Goal: Find specific page/section: Find specific page/section

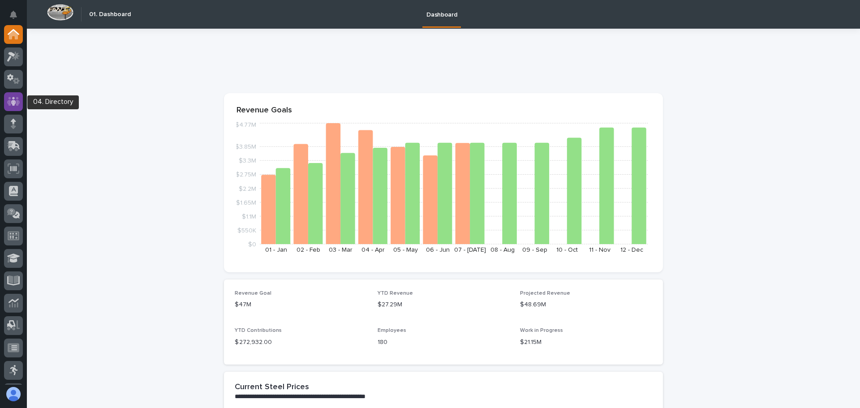
click at [13, 102] on icon at bounding box center [13, 101] width 5 height 9
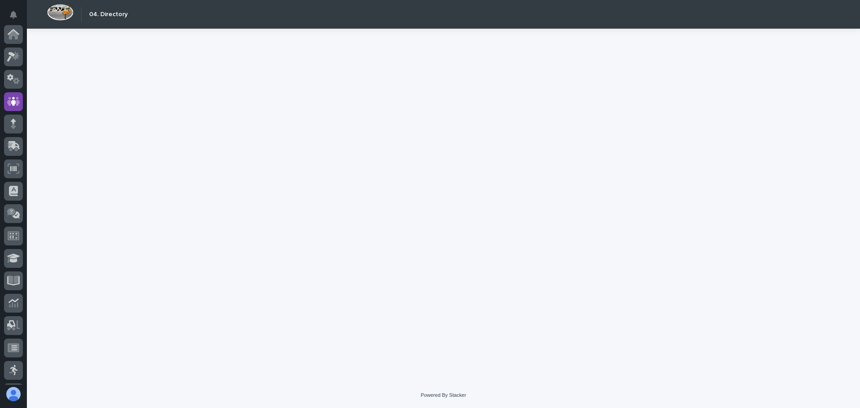
scroll to position [67, 0]
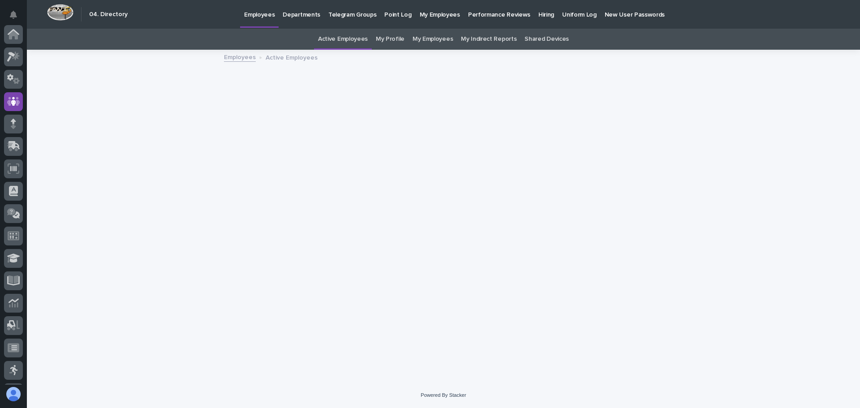
scroll to position [67, 0]
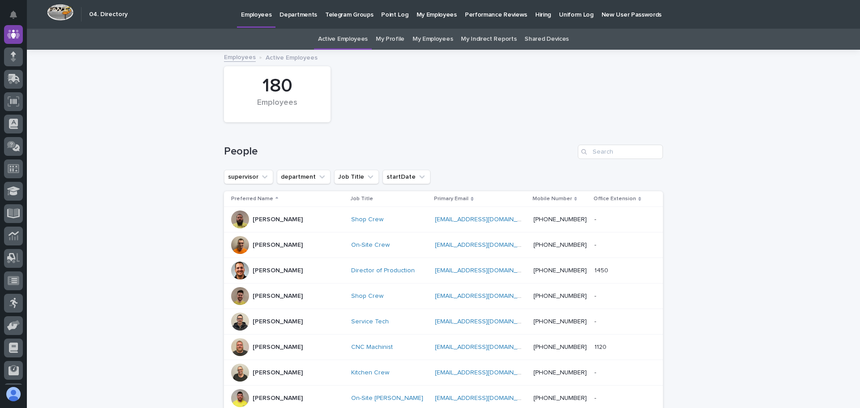
click at [430, 38] on link "My Employees" at bounding box center [432, 39] width 40 height 21
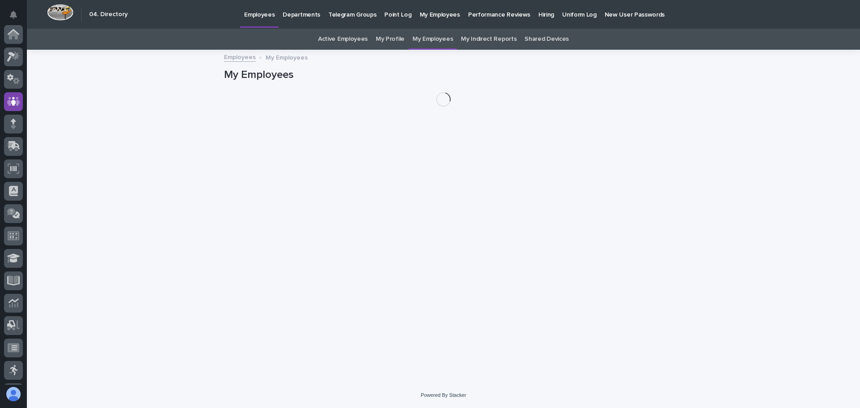
scroll to position [67, 0]
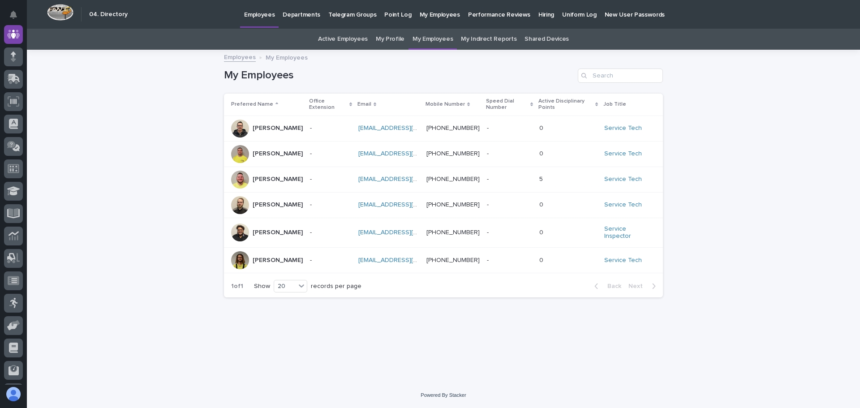
click at [329, 209] on p at bounding box center [326, 205] width 32 height 8
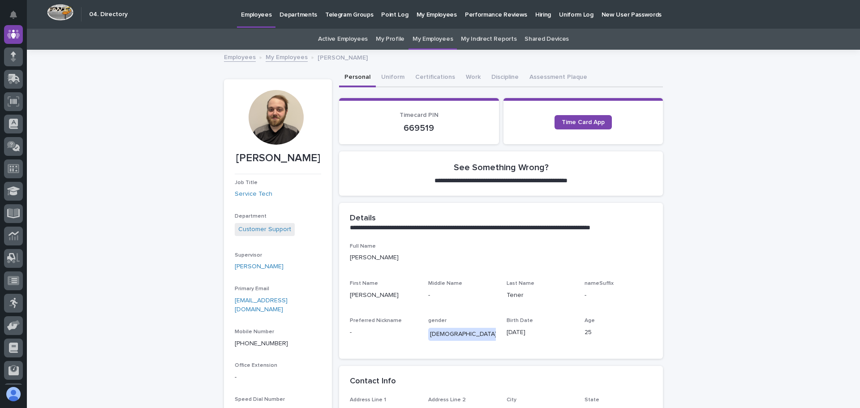
click at [482, 12] on p "Performance Reviews" at bounding box center [496, 9] width 62 height 19
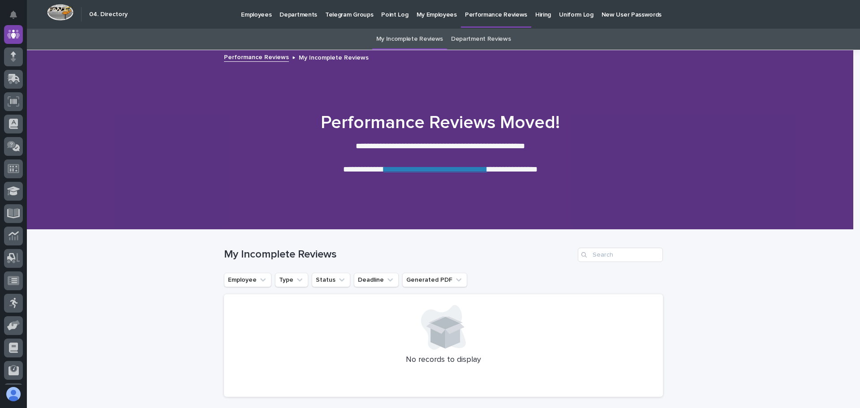
click at [429, 170] on link "**********" at bounding box center [435, 169] width 103 height 8
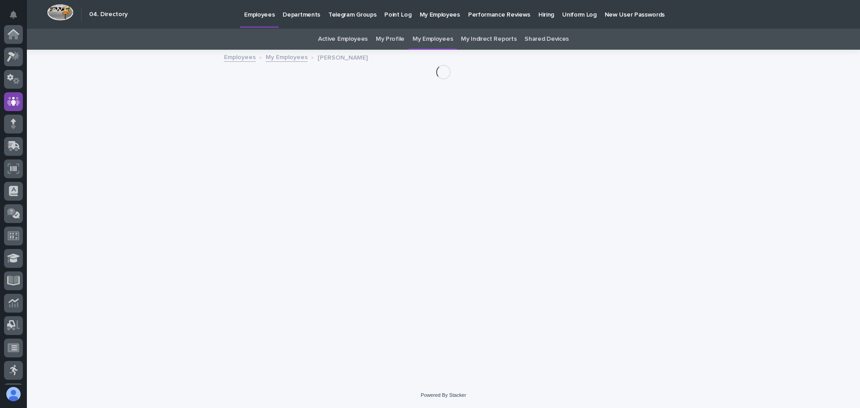
scroll to position [67, 0]
